Goal: Transaction & Acquisition: Purchase product/service

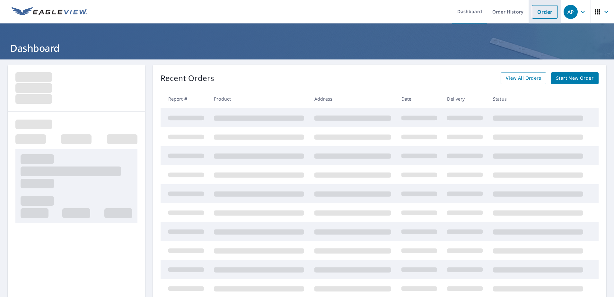
click at [544, 16] on link "Order" at bounding box center [545, 11] width 26 height 13
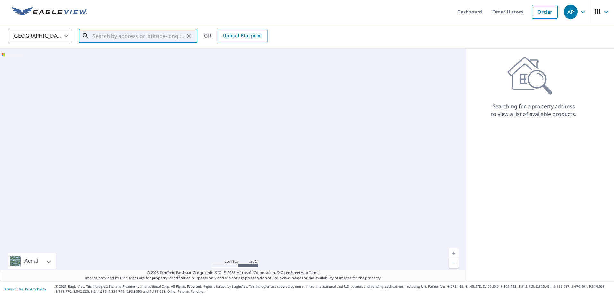
click at [114, 41] on input "text" at bounding box center [139, 36] width 92 height 18
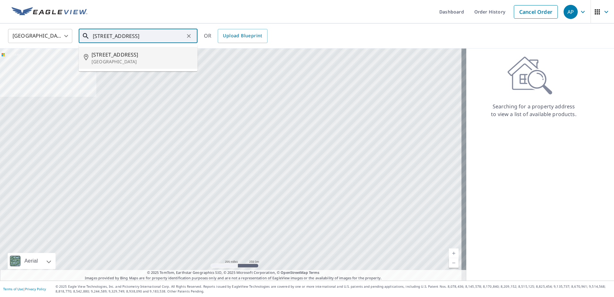
click at [111, 49] on li "[STREET_ADDRESS]" at bounding box center [138, 58] width 119 height 22
type input "[STREET_ADDRESS]"
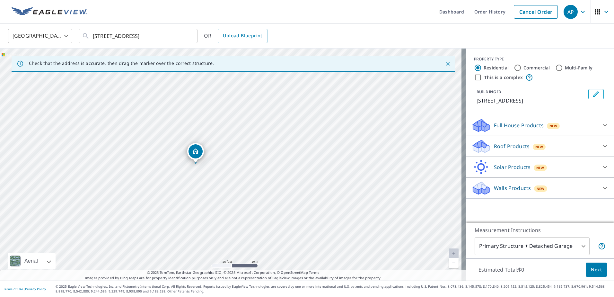
click at [506, 142] on p "Roof Products" at bounding box center [512, 146] width 36 height 8
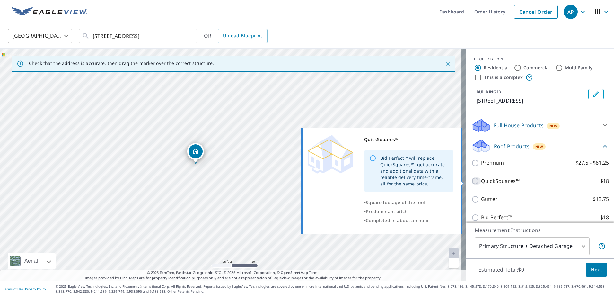
click at [473, 181] on input "QuickSquares™ $18" at bounding box center [477, 181] width 10 height 8
checkbox input "true"
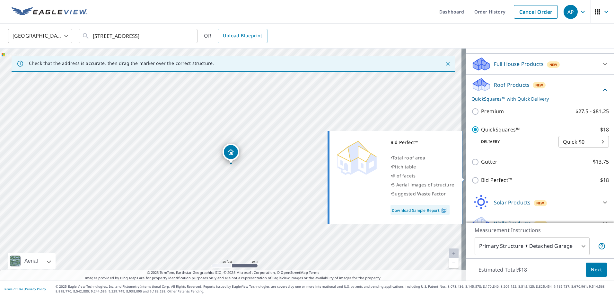
scroll to position [64, 0]
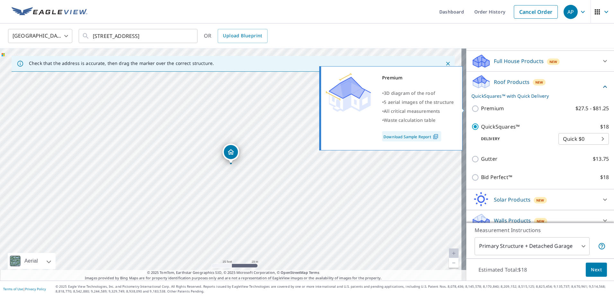
click at [472, 110] on input "Premium $27.5 - $81.25" at bounding box center [477, 109] width 10 height 8
checkbox input "true"
checkbox input "false"
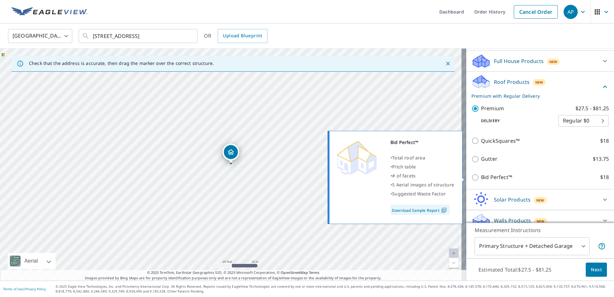
click at [472, 178] on input "Bid Perfect™ $18" at bounding box center [477, 177] width 10 height 8
checkbox input "true"
checkbox input "false"
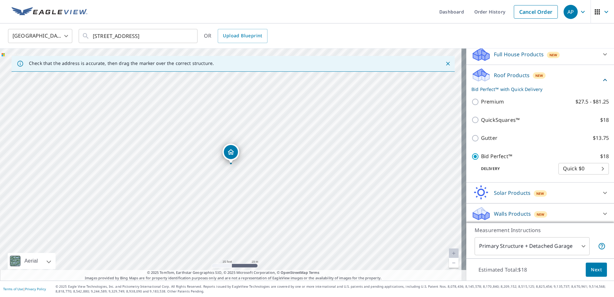
scroll to position [73, 0]
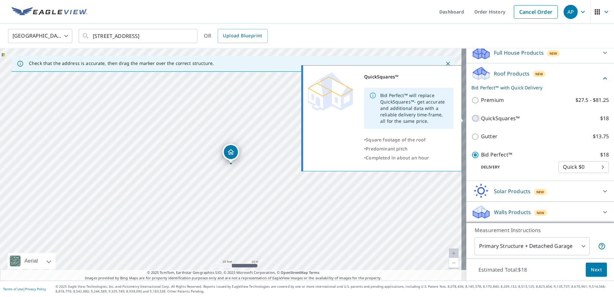
click at [475, 120] on input "QuickSquares™ $18" at bounding box center [477, 118] width 10 height 8
checkbox input "true"
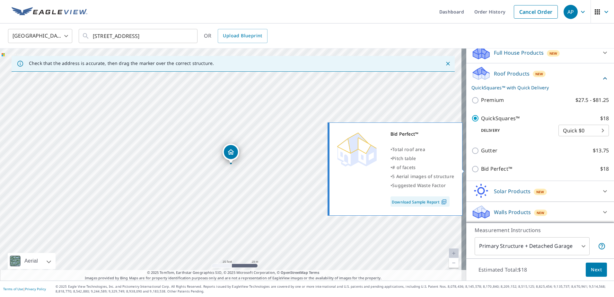
click at [484, 169] on p "Bid Perfect™" at bounding box center [496, 169] width 31 height 8
click at [481, 169] on input "Bid Perfect™ $18" at bounding box center [477, 169] width 10 height 8
checkbox input "true"
checkbox input "false"
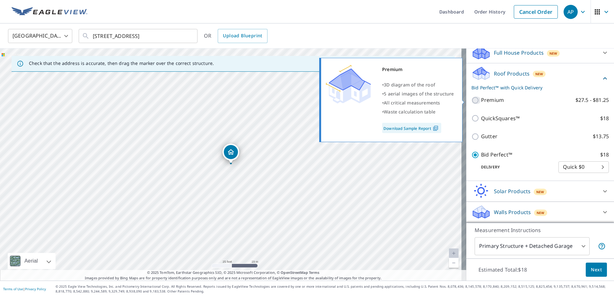
click at [473, 99] on input "Premium $27.5 - $81.25" at bounding box center [477, 100] width 10 height 8
checkbox input "true"
checkbox input "false"
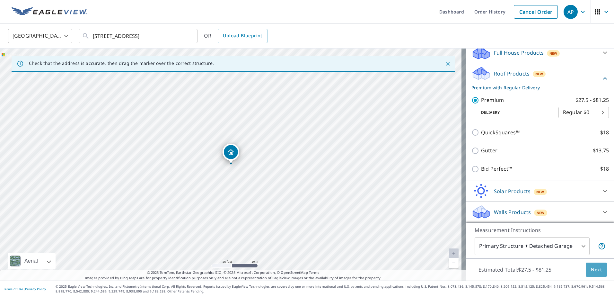
click at [591, 269] on span "Next" at bounding box center [596, 270] width 11 height 8
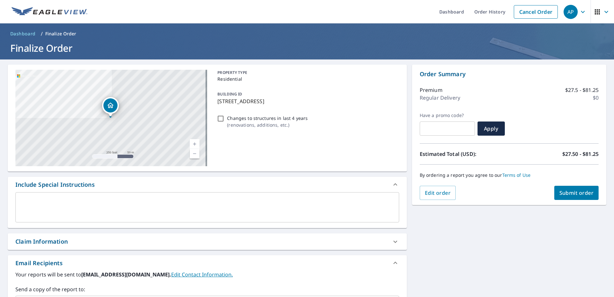
click at [565, 194] on span "Submit order" at bounding box center [577, 192] width 34 height 7
checkbox input "true"
